Goal: Task Accomplishment & Management: Use online tool/utility

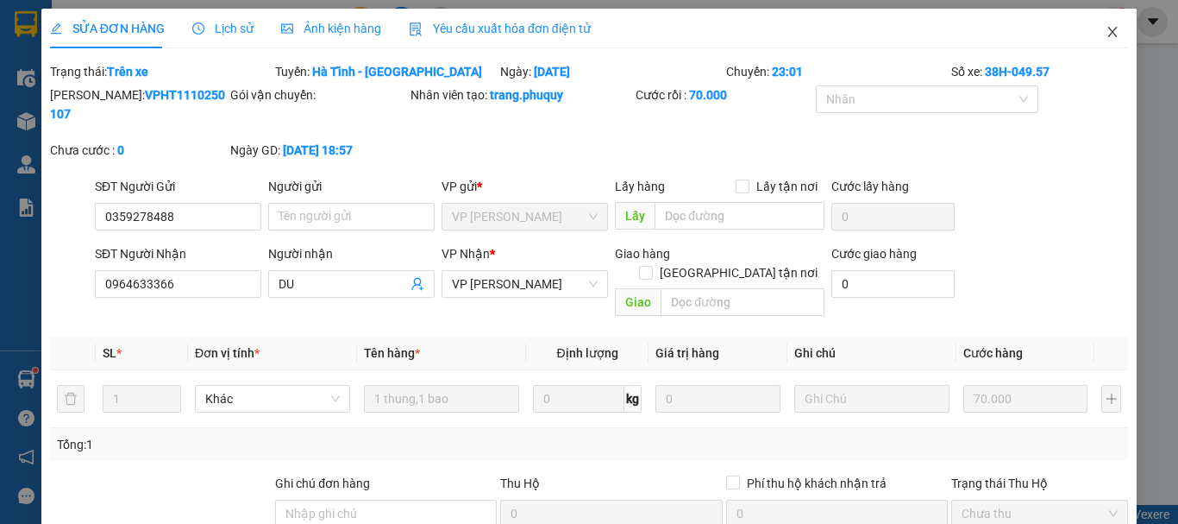
click at [1108, 31] on icon "close" at bounding box center [1112, 32] width 9 height 10
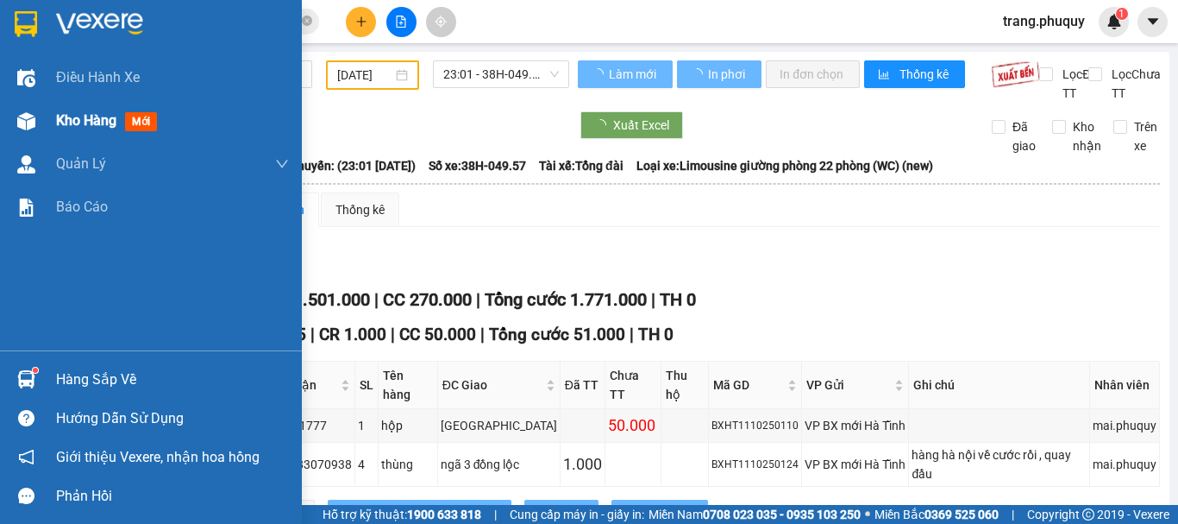
click at [35, 120] on img at bounding box center [26, 121] width 18 height 18
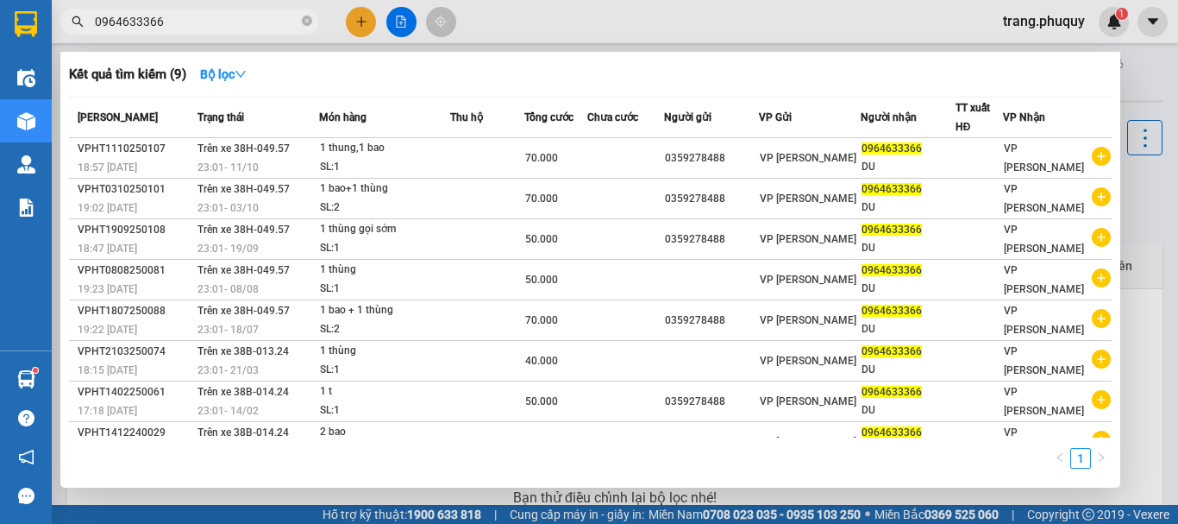
click at [165, 33] on span "0964633366" at bounding box center [189, 22] width 259 height 26
click at [170, 29] on input "0964633366" at bounding box center [197, 21] width 204 height 19
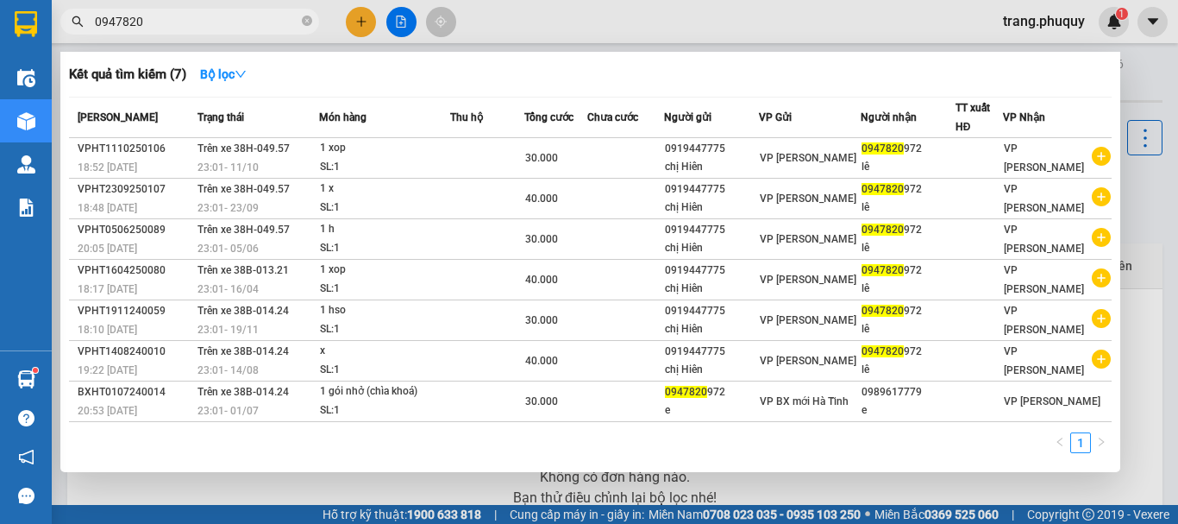
type input "0947820"
